Goal: Task Accomplishment & Management: Complete application form

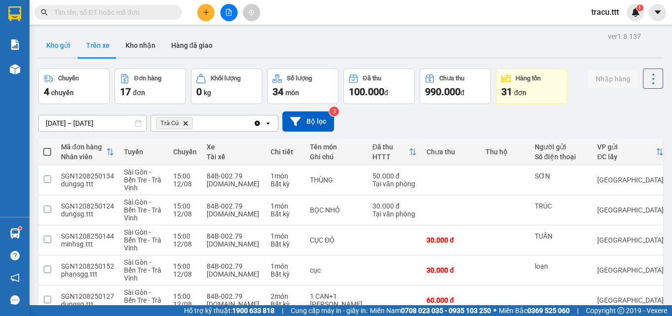
click at [55, 53] on button "Kho gửi" at bounding box center [58, 45] width 40 height 24
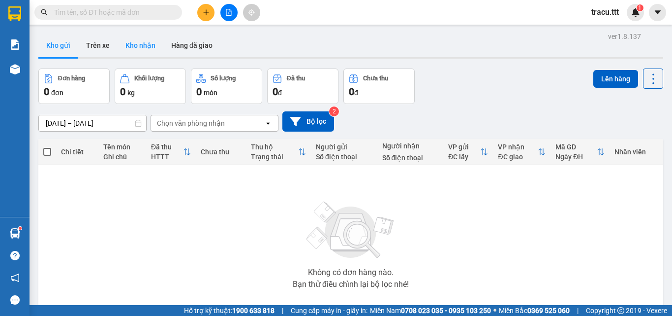
click at [141, 44] on button "Kho nhận" at bounding box center [141, 45] width 46 height 24
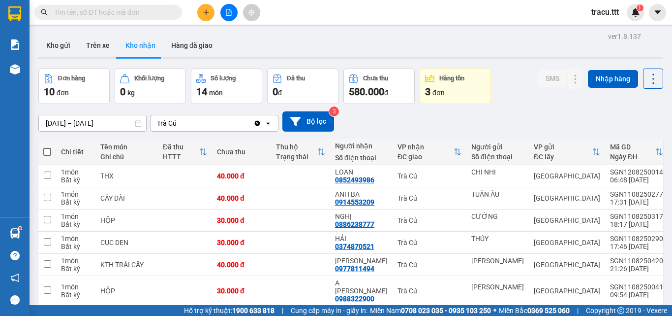
click at [152, 15] on input "text" at bounding box center [112, 12] width 116 height 11
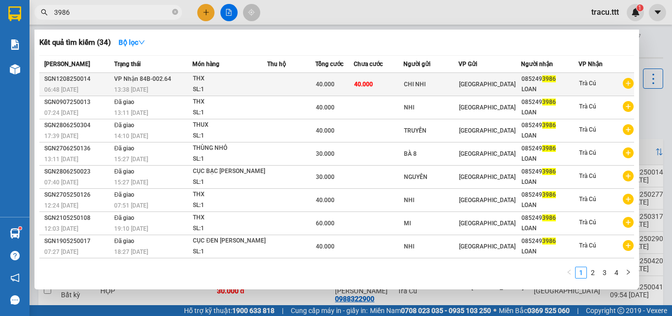
type input "3986"
click at [477, 85] on span "[GEOGRAPHIC_DATA]" at bounding box center [487, 84] width 57 height 7
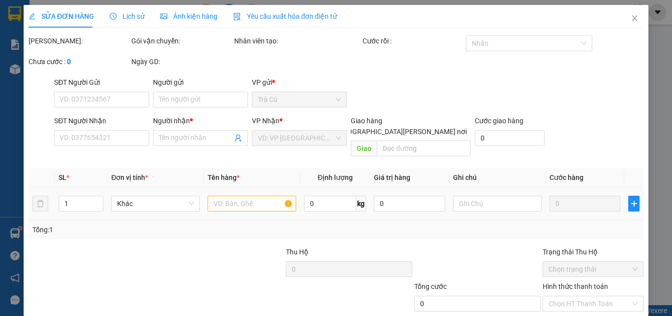
type input "CHI NHI"
type input "0852493986"
type input "LOAN"
type input "40.000"
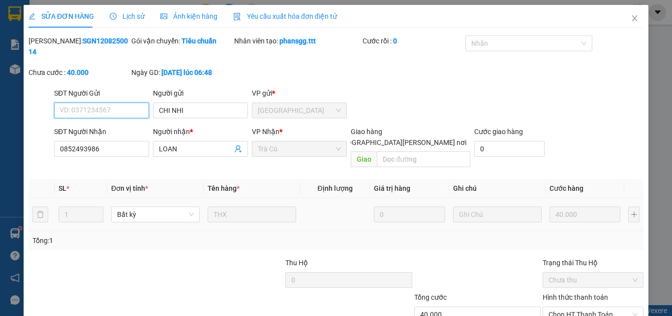
scroll to position [51, 0]
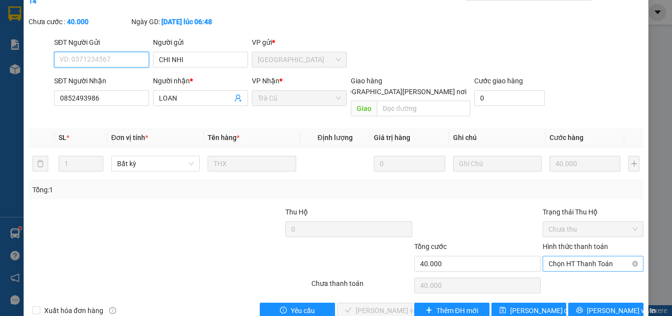
click at [560, 256] on span "Chọn HT Thanh Toán" at bounding box center [593, 263] width 89 height 15
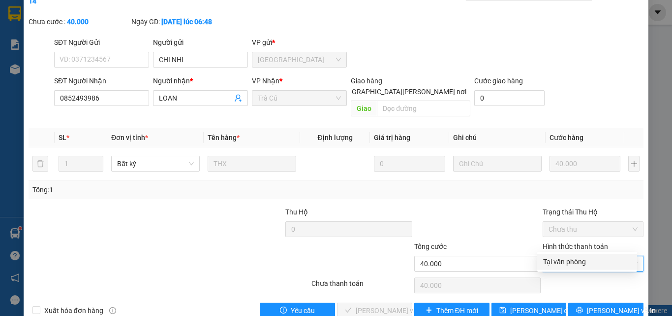
drag, startPoint x: 556, startPoint y: 255, endPoint x: 553, endPoint y: 261, distance: 6.6
click at [555, 256] on div "Tại văn phòng" at bounding box center [588, 262] width 100 height 16
type input "0"
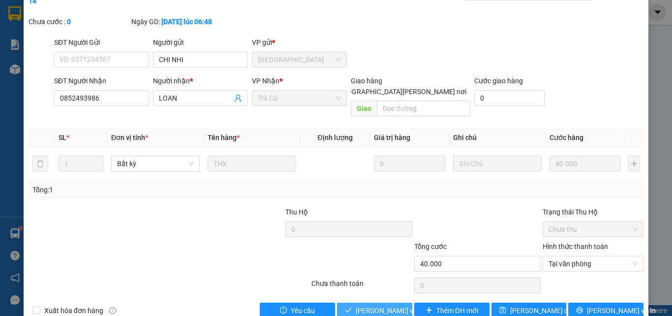
click at [394, 305] on span "[PERSON_NAME] và [PERSON_NAME] hàng" at bounding box center [422, 310] width 133 height 11
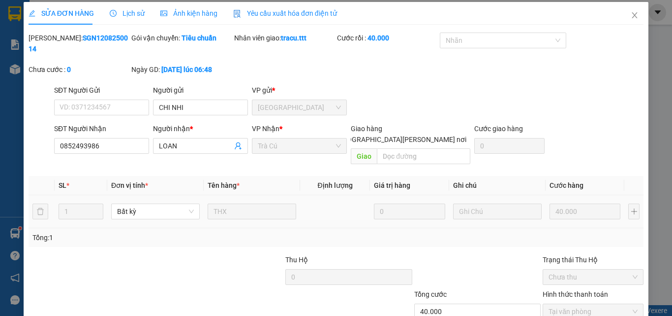
scroll to position [0, 0]
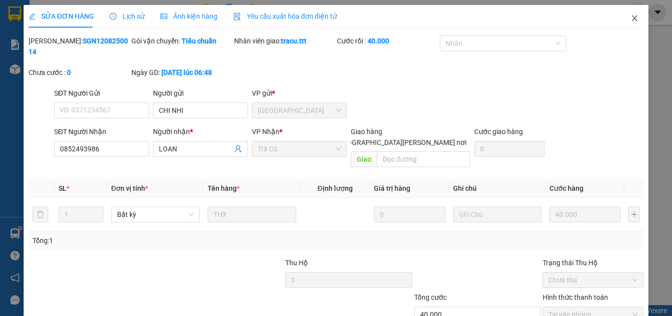
click at [633, 21] on icon "close" at bounding box center [635, 18] width 5 height 6
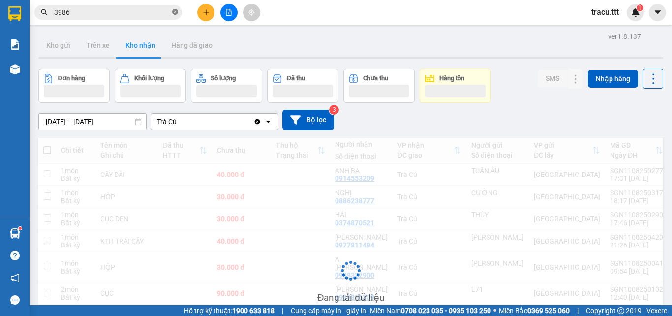
click at [175, 15] on icon "close-circle" at bounding box center [175, 12] width 6 height 6
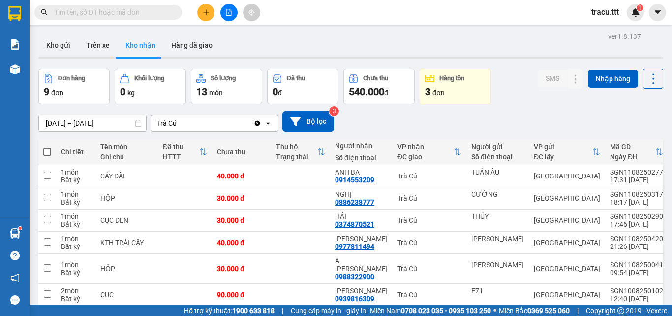
click at [493, 122] on div "[DATE] – [DATE] Press the down arrow key to interact with the calendar and sele…" at bounding box center [350, 121] width 625 height 20
click at [190, 52] on button "Hàng đã giao" at bounding box center [191, 45] width 57 height 24
